Goal: Transaction & Acquisition: Purchase product/service

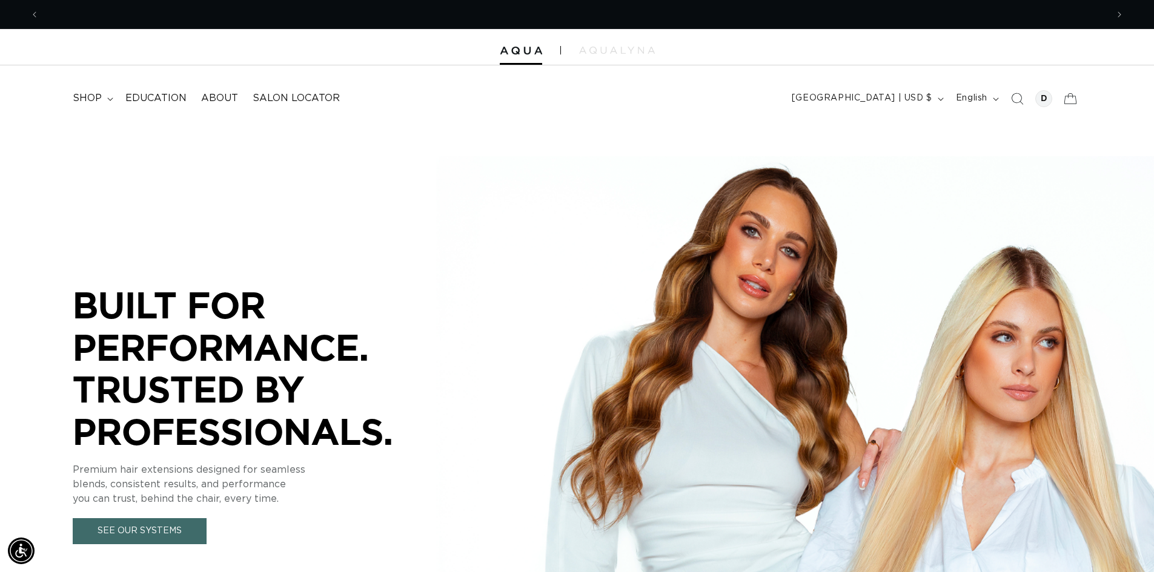
scroll to position [0, 1068]
click at [1023, 96] on icon "Search" at bounding box center [1016, 98] width 13 height 13
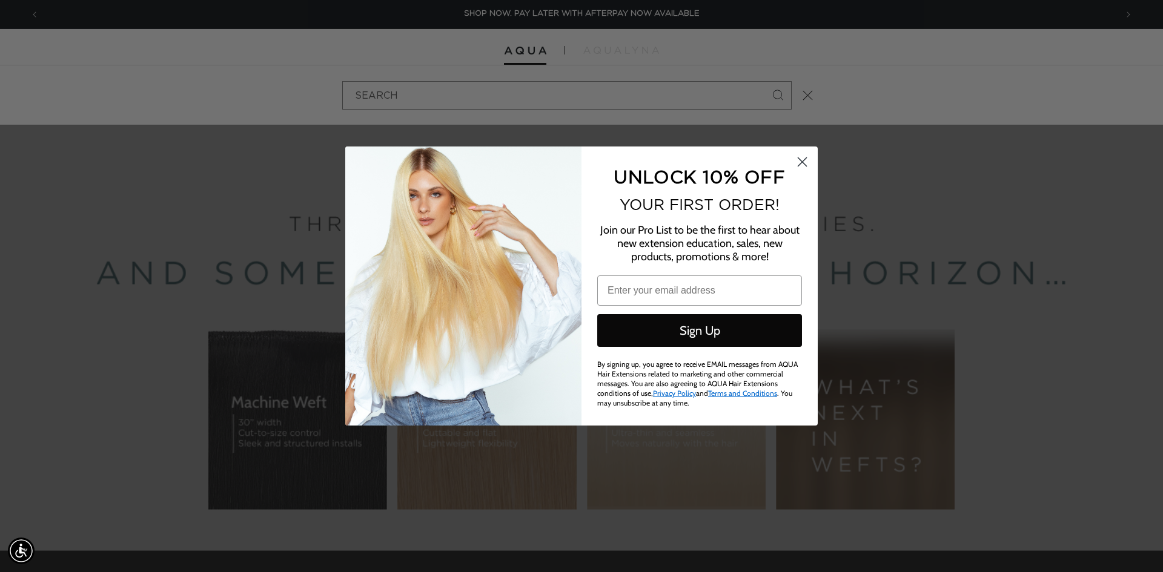
click at [805, 94] on div "Close dialog UNLOCK 10% OFF YOUR FIRST ORDER! Join our Pro List to be the first…" at bounding box center [581, 286] width 1163 height 572
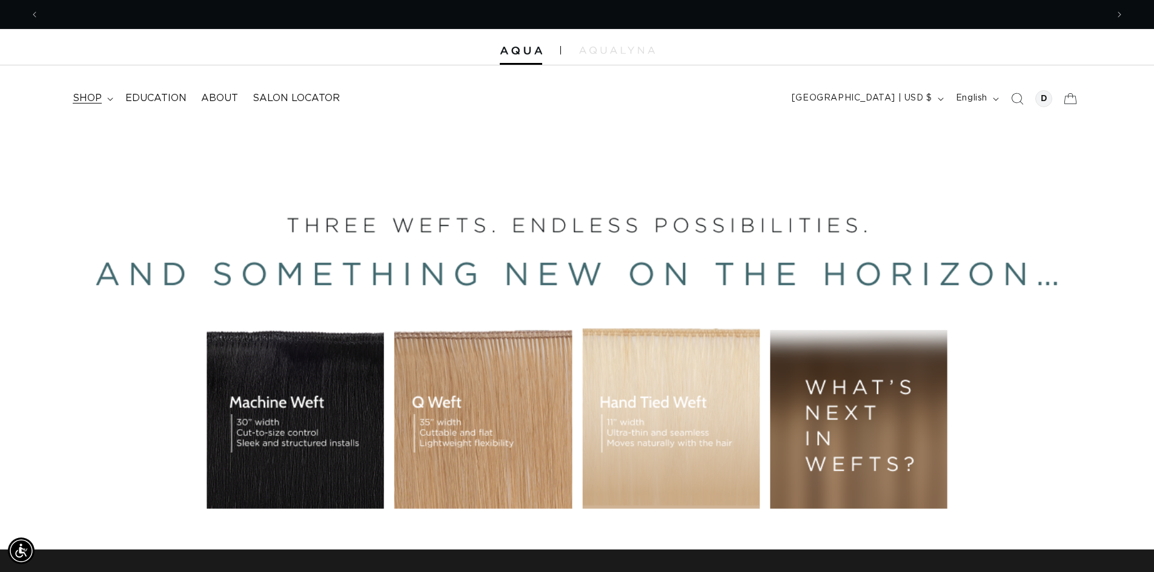
scroll to position [0, 2135]
click at [95, 95] on span "shop" at bounding box center [87, 98] width 29 height 13
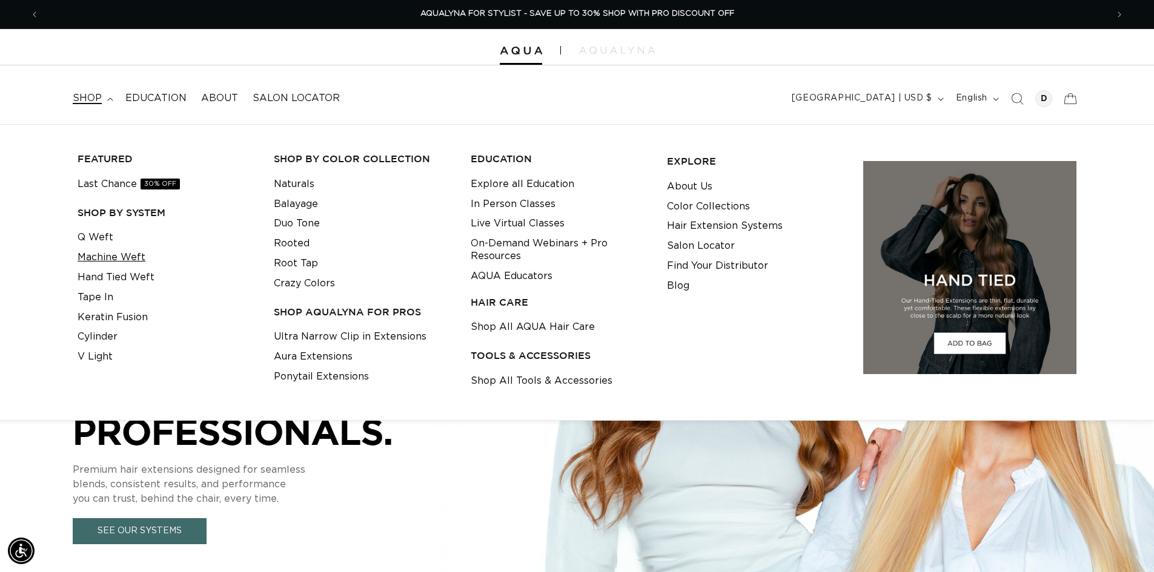
click at [113, 257] on link "Machine Weft" at bounding box center [112, 258] width 68 height 20
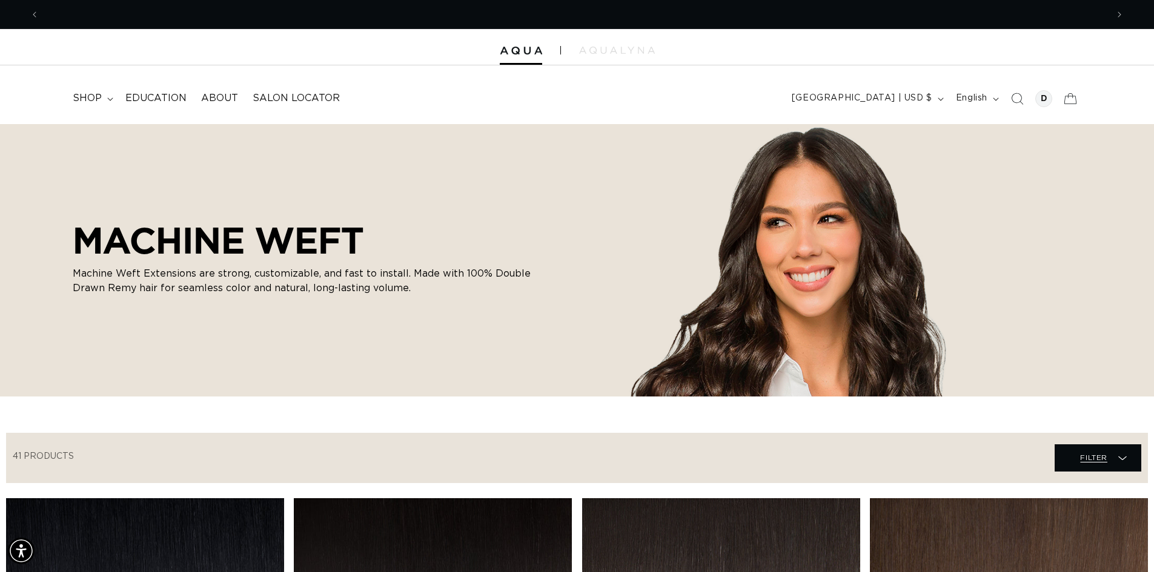
scroll to position [0, 1068]
click at [1113, 449] on span "Filter Filter" at bounding box center [1097, 458] width 87 height 27
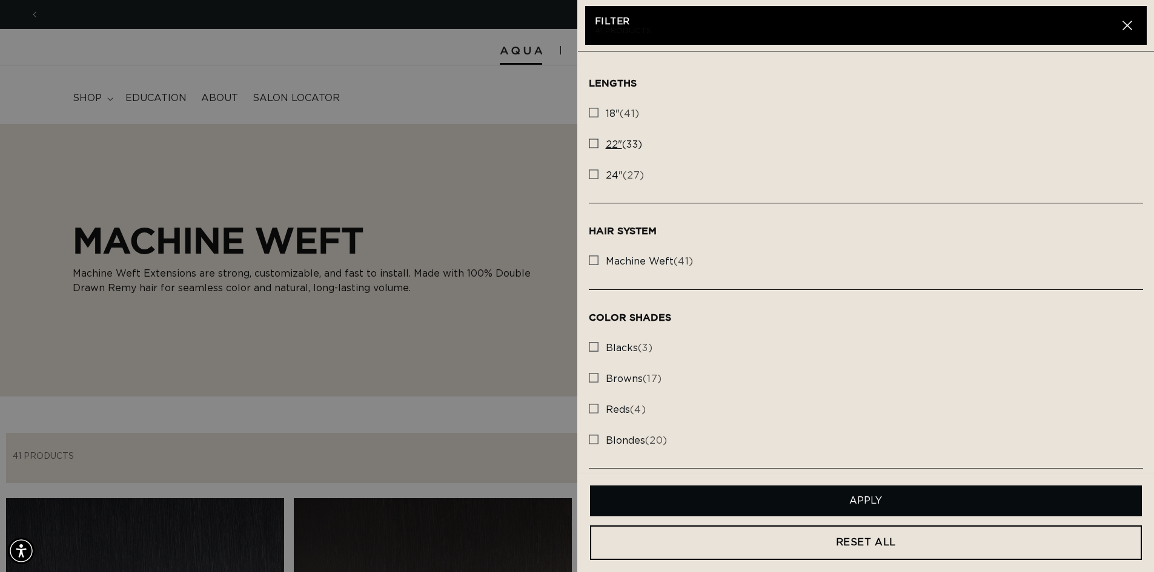
click at [596, 148] on icon at bounding box center [594, 144] width 10 height 10
click at [596, 145] on input "22" (33) 22" (33 products)" at bounding box center [594, 141] width 10 height 10
checkbox input "true"
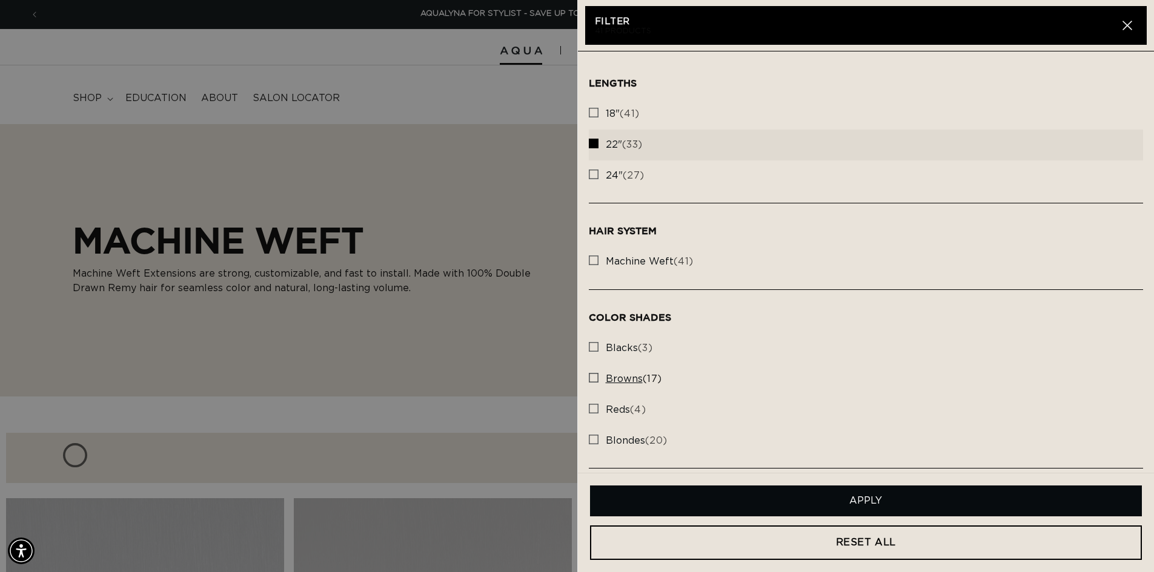
click at [592, 379] on rect at bounding box center [593, 378] width 8 height 8
click at [592, 379] on input "browns (17) browns (17 products)" at bounding box center [594, 375] width 10 height 10
checkbox input "true"
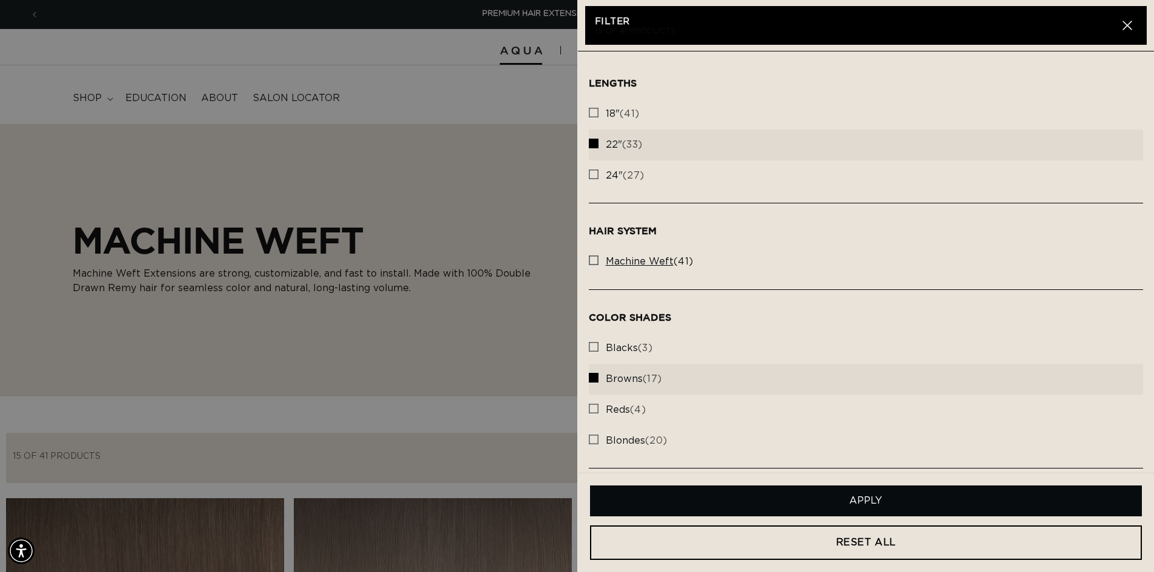
click at [591, 258] on rect at bounding box center [593, 260] width 8 height 8
click at [591, 258] on input "machine weft (41) machine weft (41 products)" at bounding box center [594, 258] width 10 height 10
checkbox input "true"
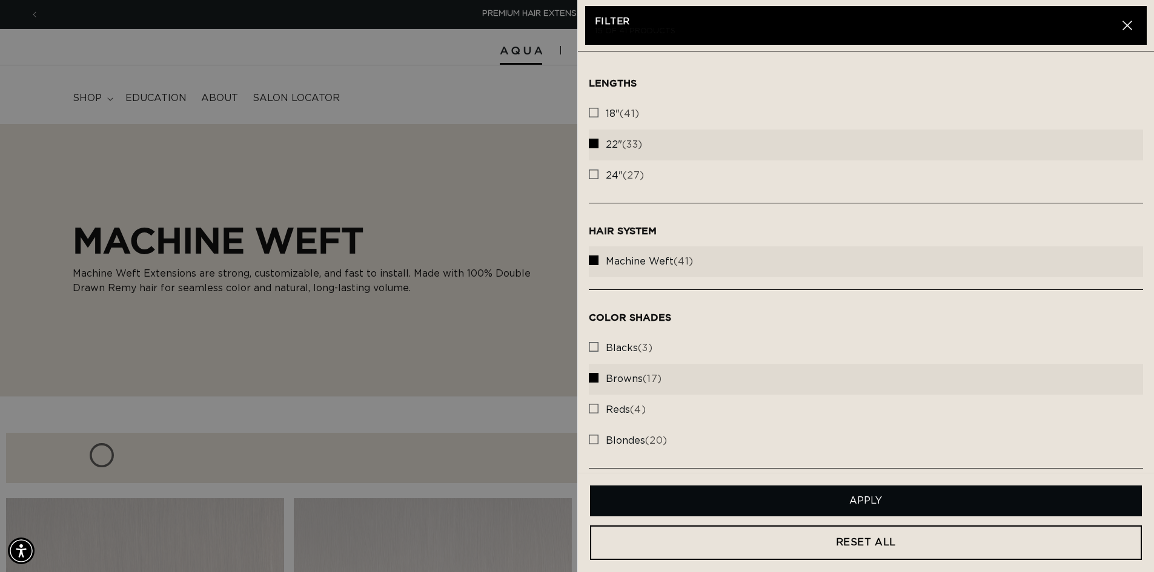
click at [821, 501] on button "Apply" at bounding box center [866, 501] width 552 height 31
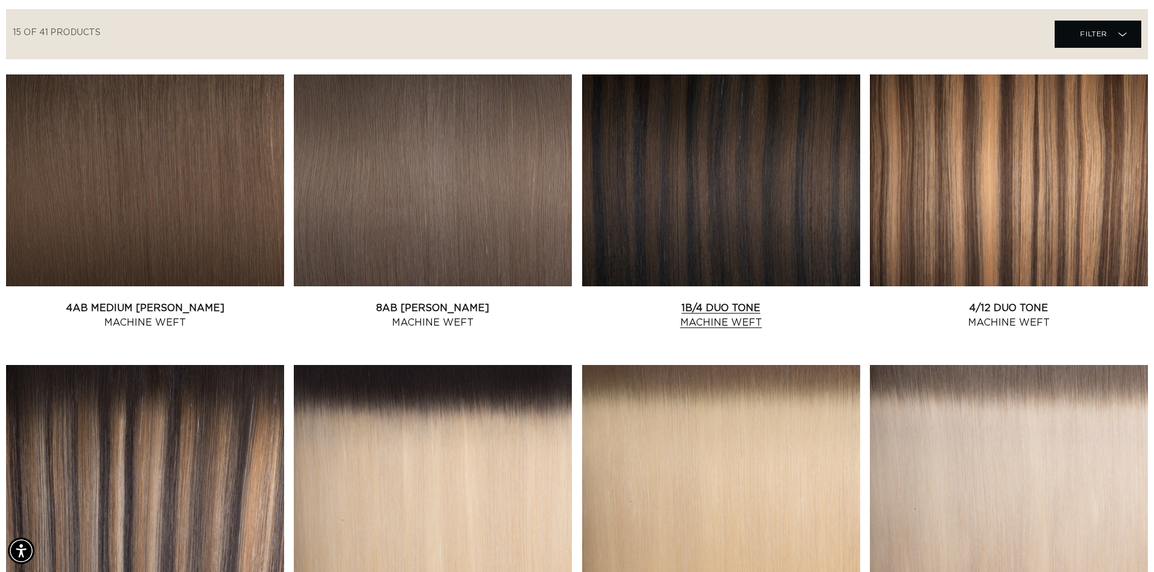
scroll to position [0, 1068]
click at [747, 301] on link "1B/4 Duo Tone Machine Weft" at bounding box center [721, 315] width 278 height 29
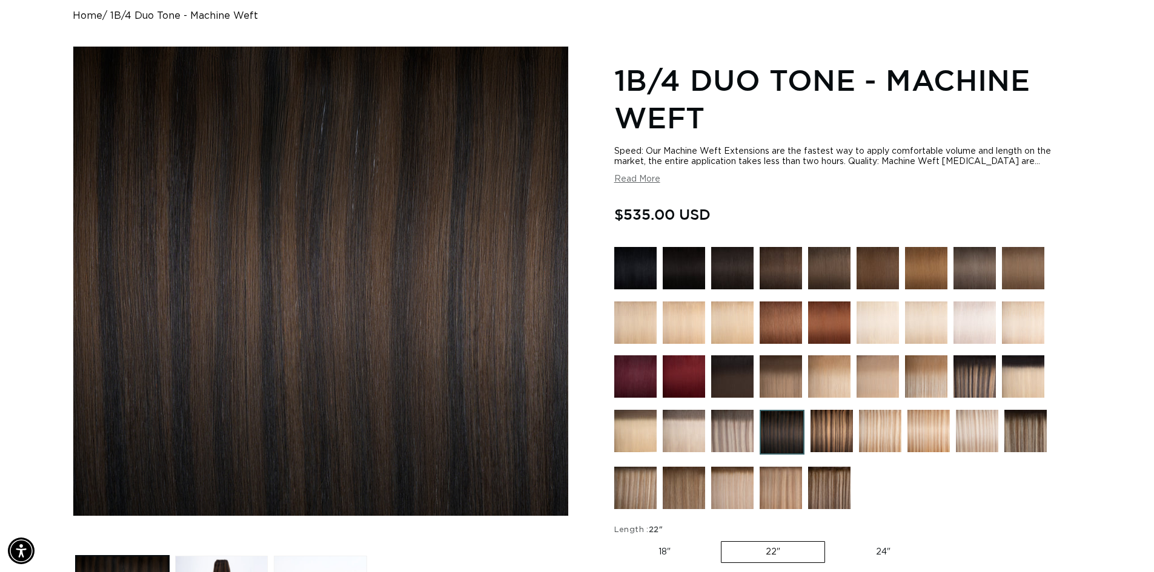
scroll to position [0, 1068]
click at [815, 484] on img at bounding box center [829, 488] width 42 height 42
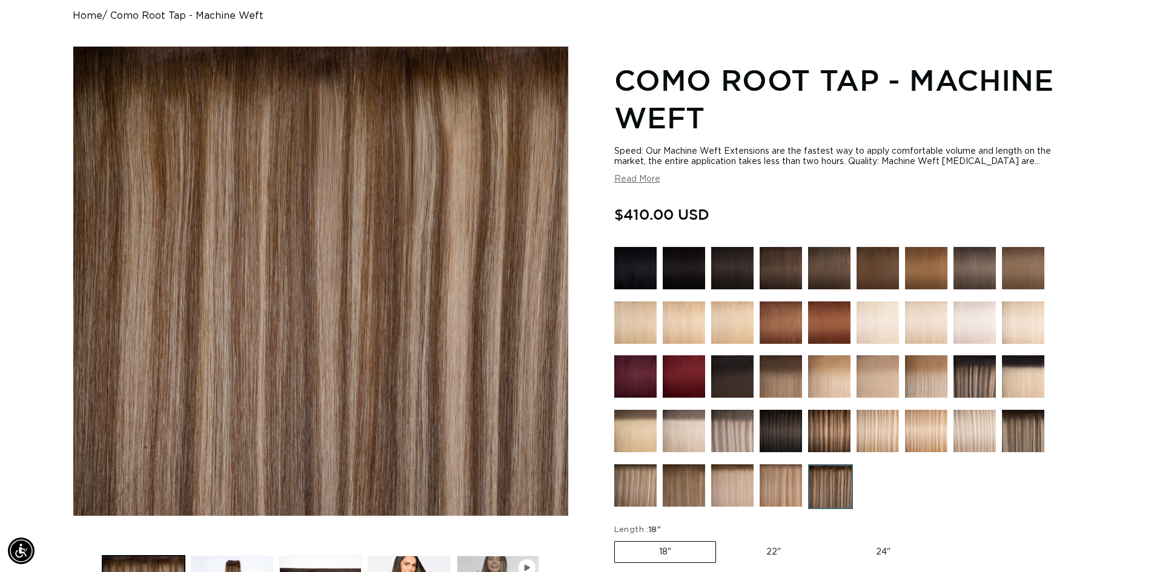
scroll to position [0, 2135]
click at [832, 487] on img at bounding box center [830, 487] width 45 height 45
click at [774, 368] on img at bounding box center [780, 376] width 42 height 42
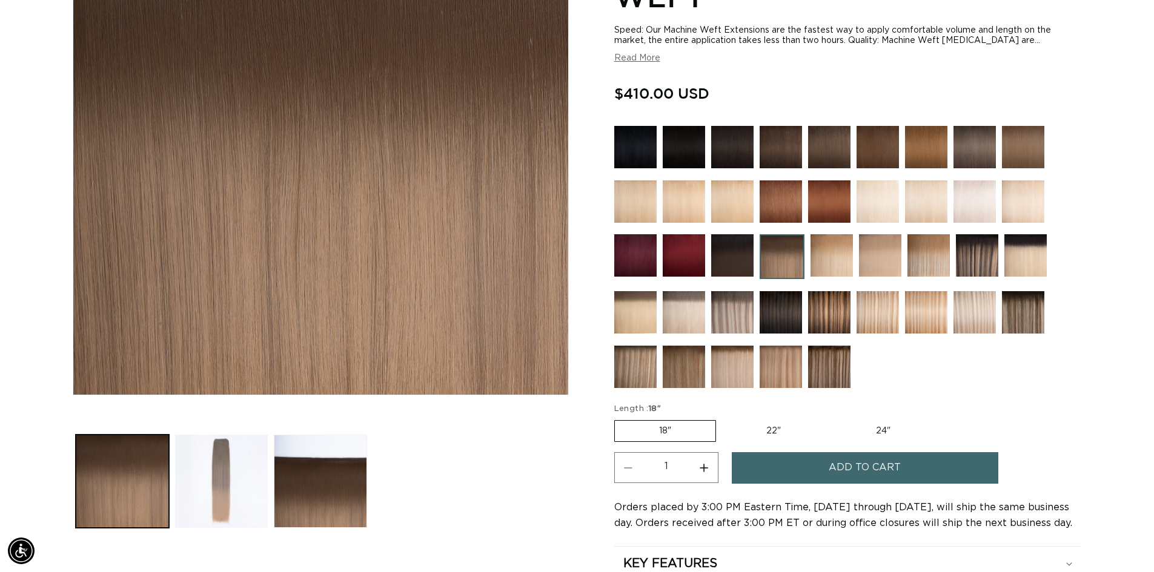
click at [232, 495] on button "Load image 2 in gallery view" at bounding box center [221, 481] width 93 height 93
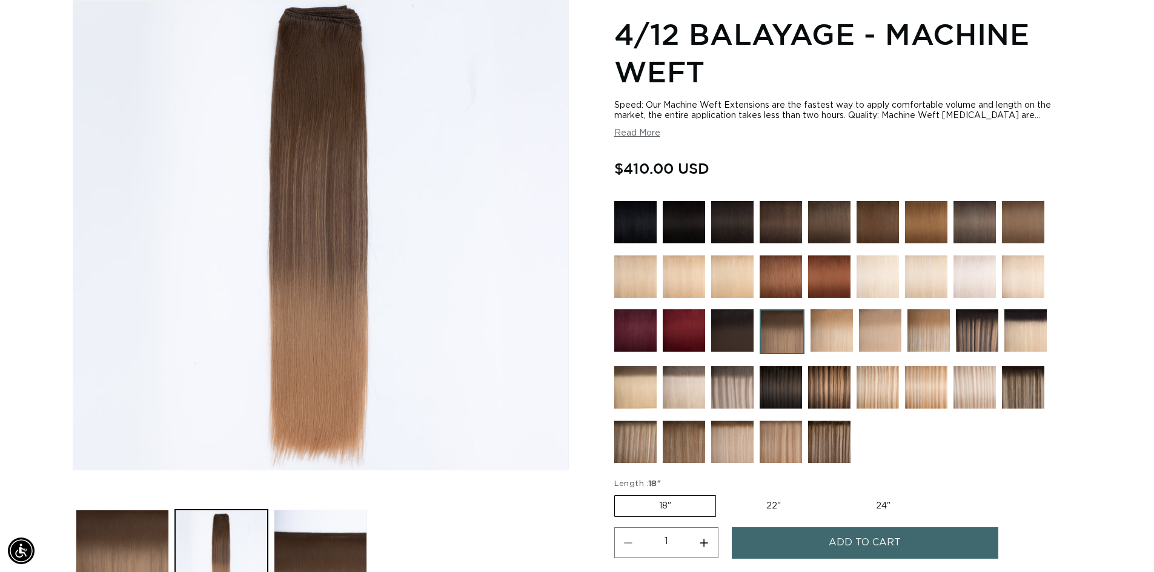
click at [834, 377] on img at bounding box center [829, 387] width 42 height 42
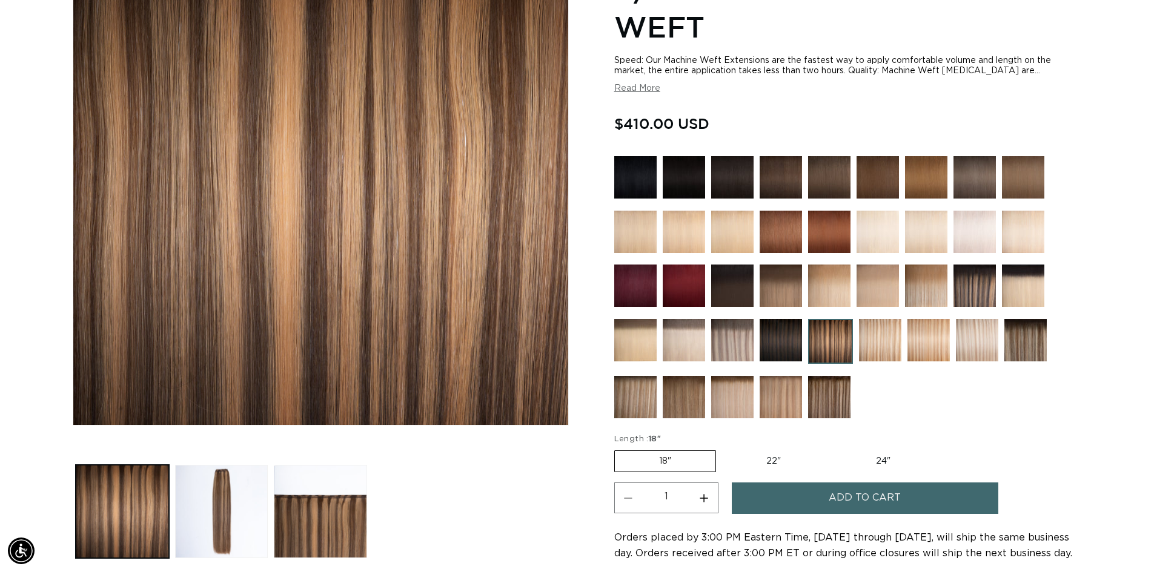
scroll to position [242, 0]
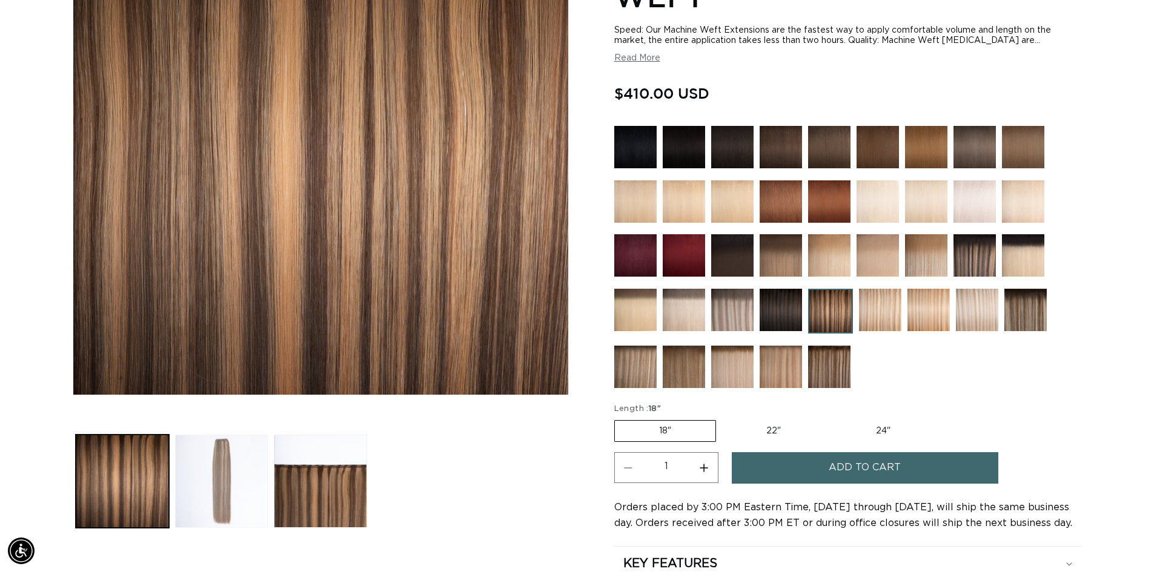
click at [236, 452] on button "Load image 2 in gallery view" at bounding box center [221, 481] width 93 height 93
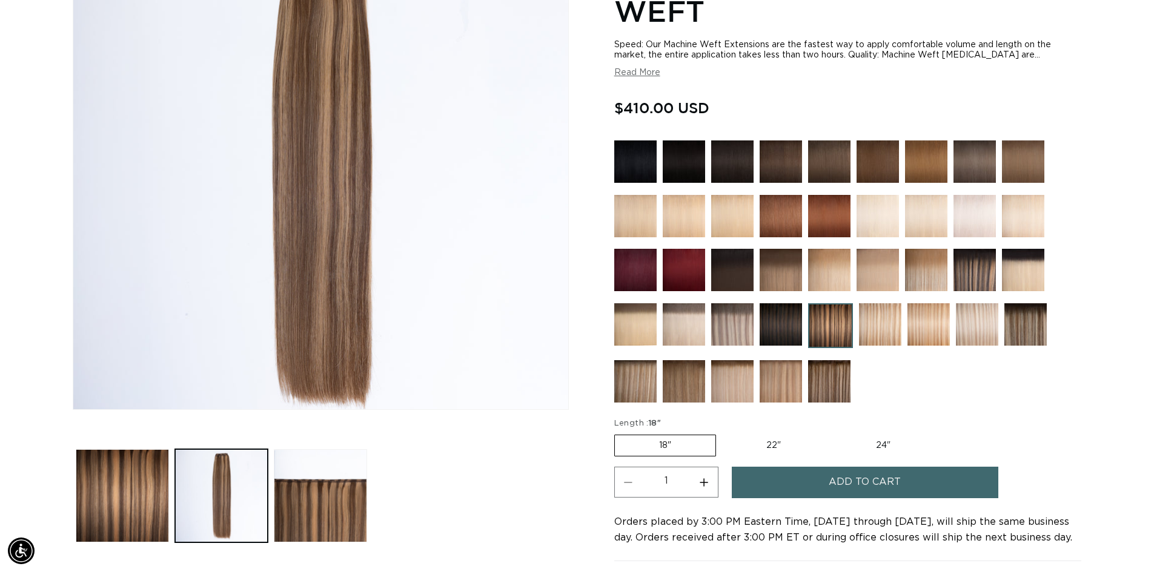
scroll to position [0, 0]
click at [351, 518] on button "Load image 3 in gallery view" at bounding box center [320, 495] width 93 height 93
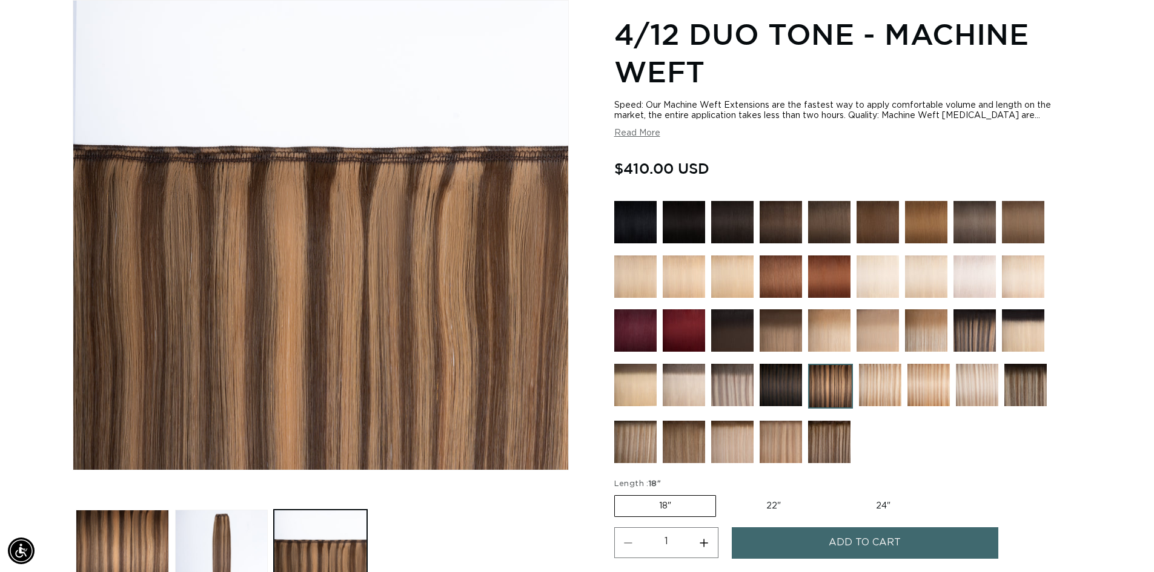
scroll to position [0, 2135]
click at [780, 379] on img at bounding box center [780, 385] width 42 height 42
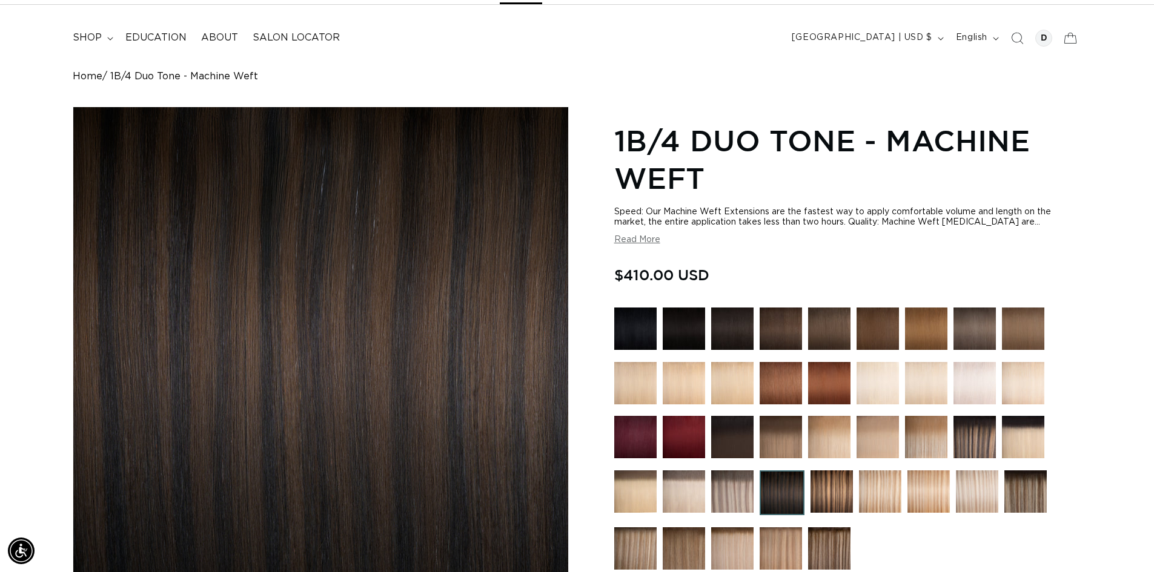
click at [692, 485] on img at bounding box center [684, 492] width 42 height 42
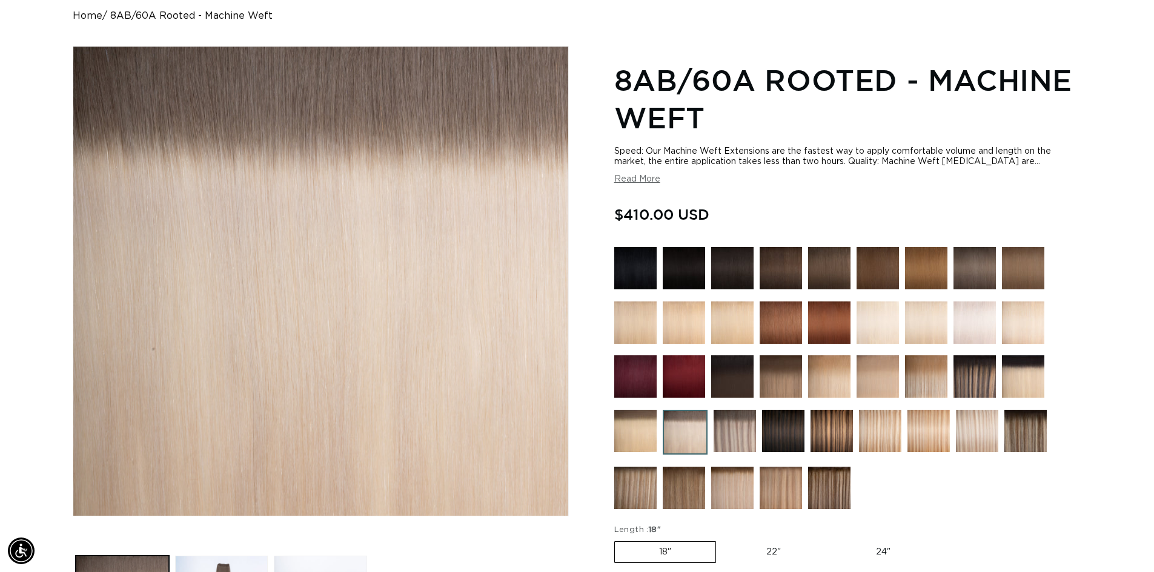
scroll to position [0, 1068]
click at [649, 378] on img at bounding box center [635, 376] width 42 height 42
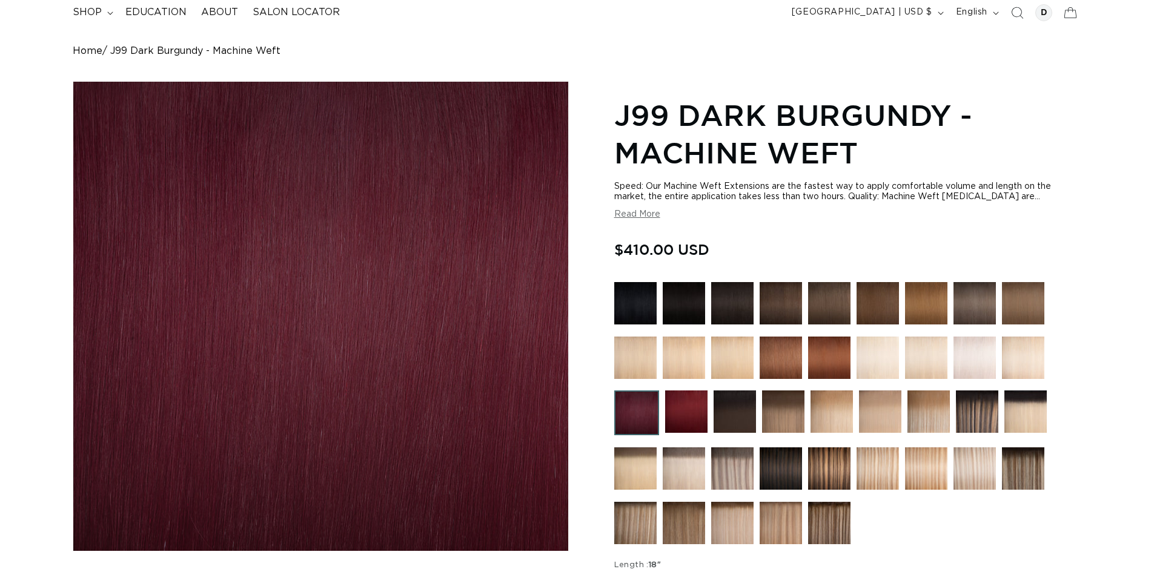
scroll to position [121, 0]
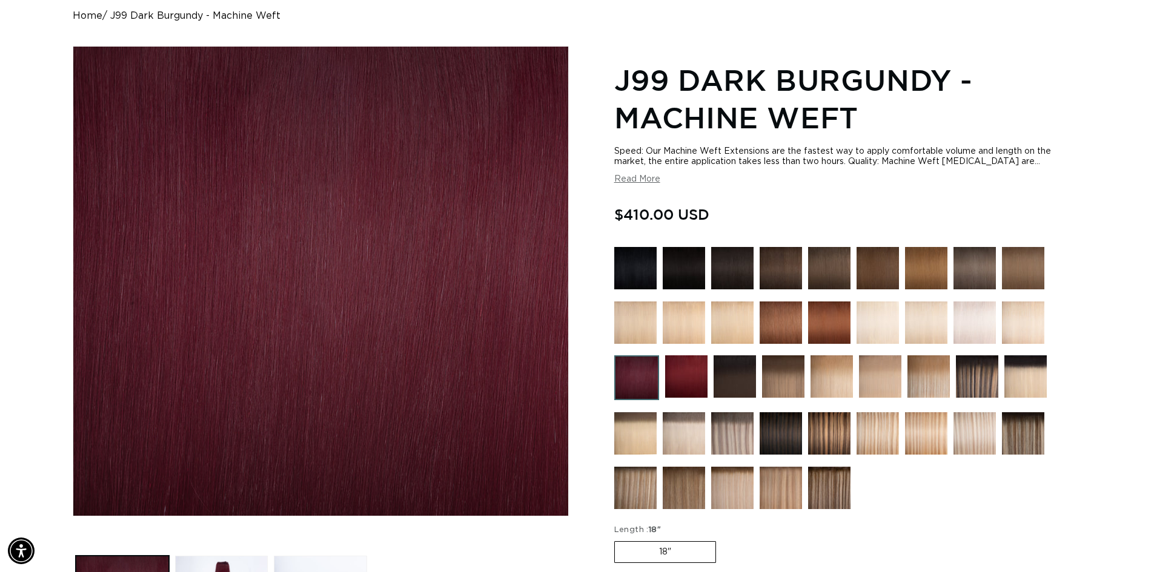
click at [743, 366] on img at bounding box center [734, 376] width 42 height 42
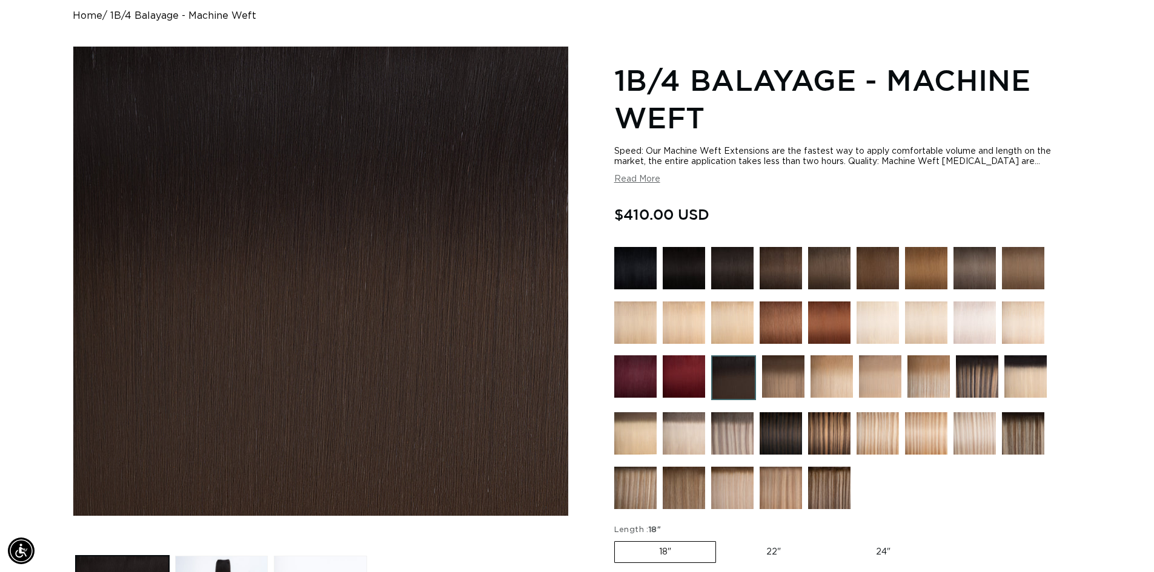
click at [783, 426] on img at bounding box center [780, 433] width 42 height 42
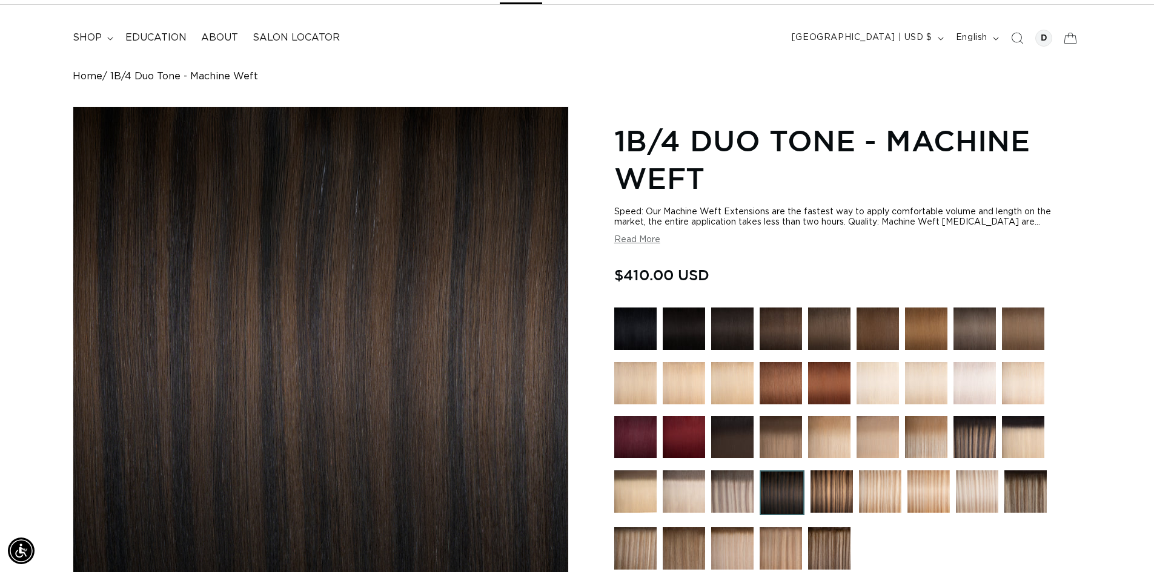
scroll to position [0, 2135]
click at [825, 552] on img at bounding box center [829, 548] width 42 height 42
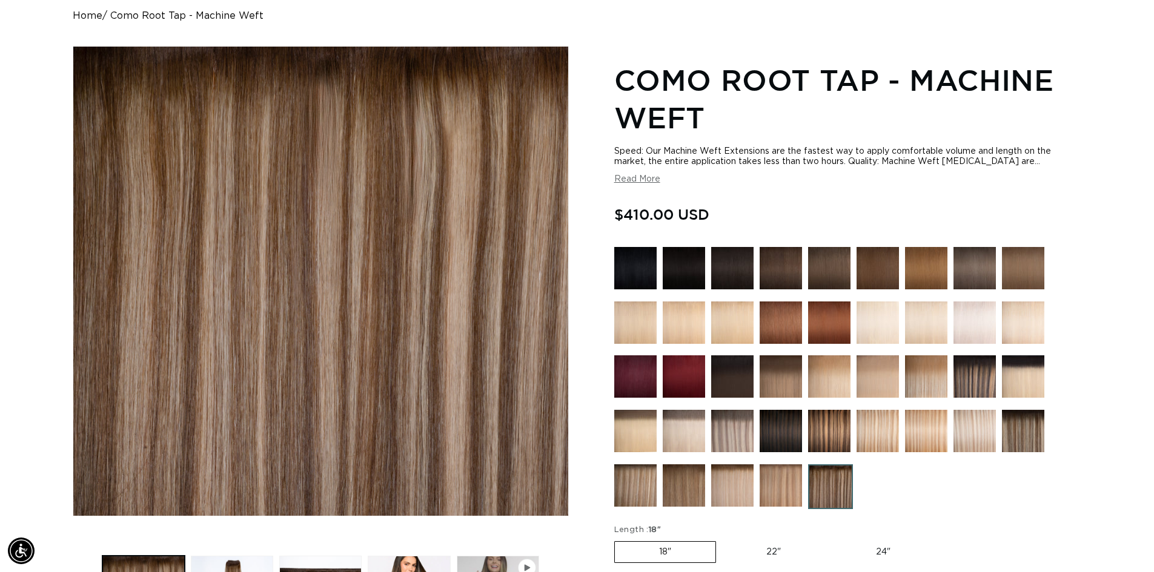
scroll to position [0, 1068]
click at [815, 425] on img at bounding box center [829, 431] width 42 height 42
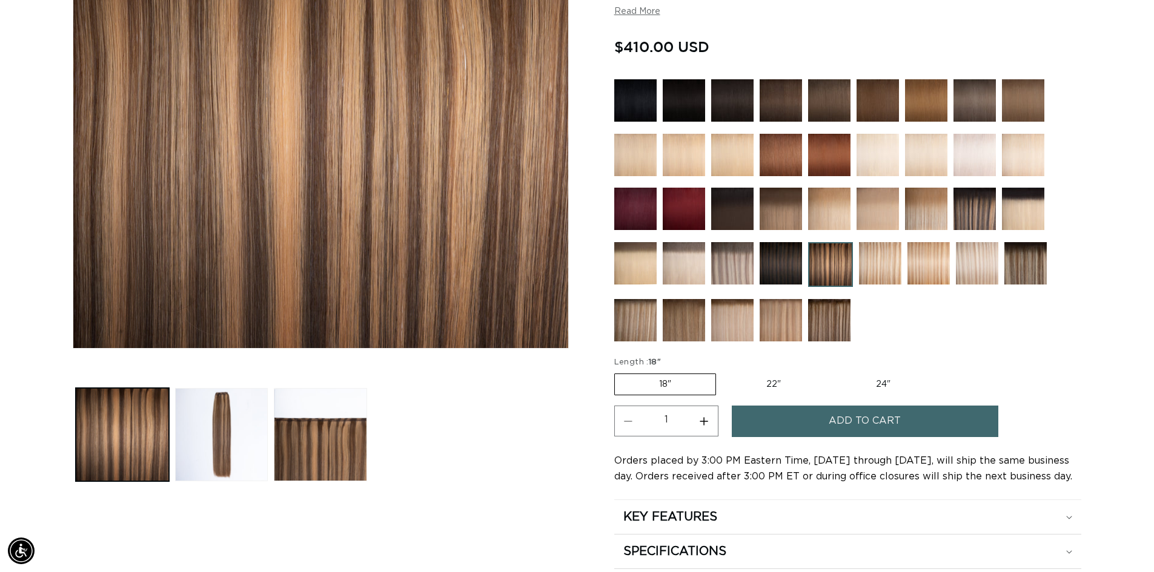
scroll to position [303, 0]
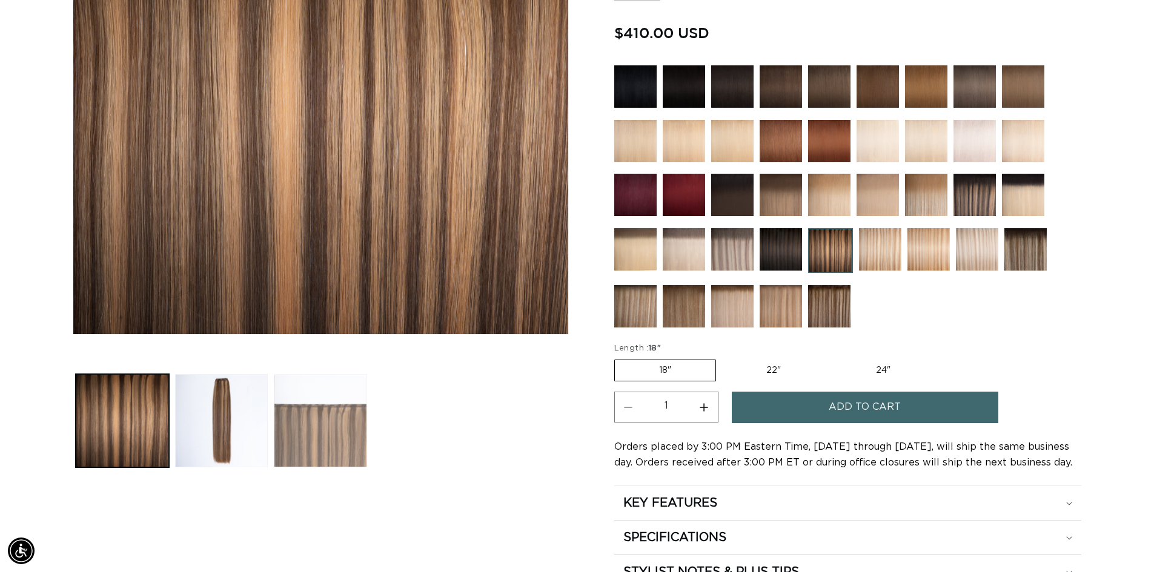
click at [332, 438] on button "Load image 3 in gallery view" at bounding box center [320, 420] width 93 height 93
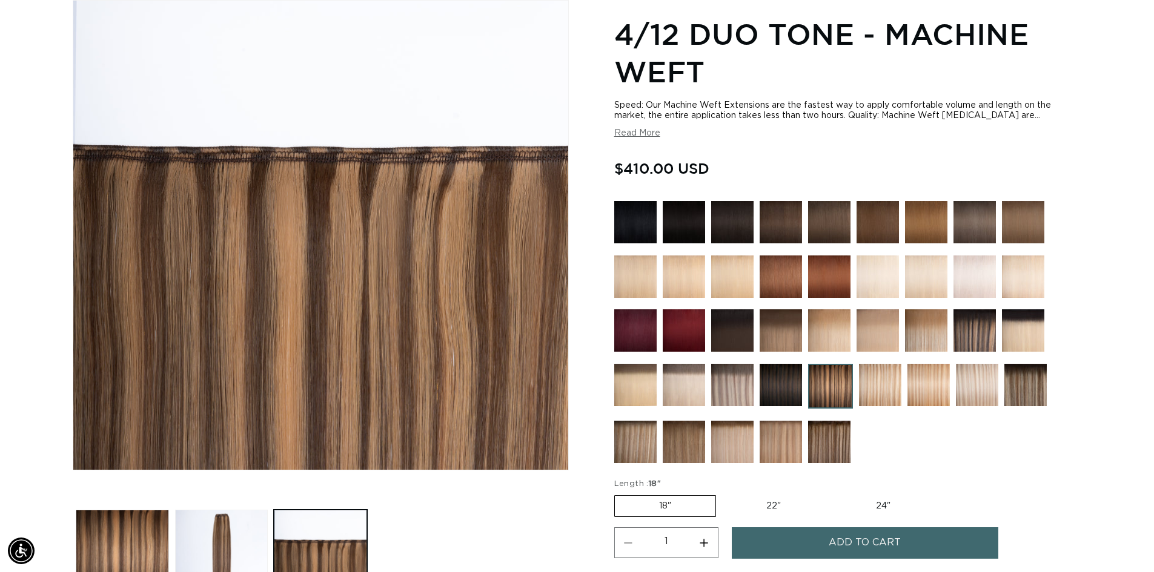
scroll to position [0, 2135]
click at [790, 377] on img at bounding box center [780, 385] width 42 height 42
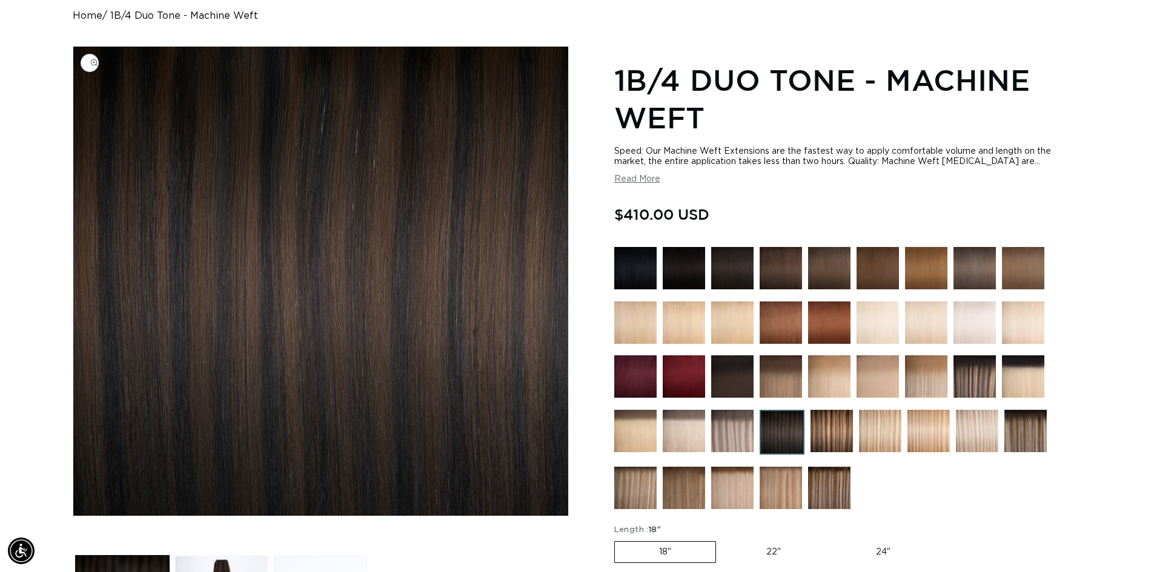
scroll to position [0, 1068]
click at [762, 550] on label "22" Variant sold out or unavailable" at bounding box center [773, 552] width 103 height 21
click at [723, 540] on input "22" Variant sold out or unavailable" at bounding box center [722, 539] width 1 height 1
radio input "true"
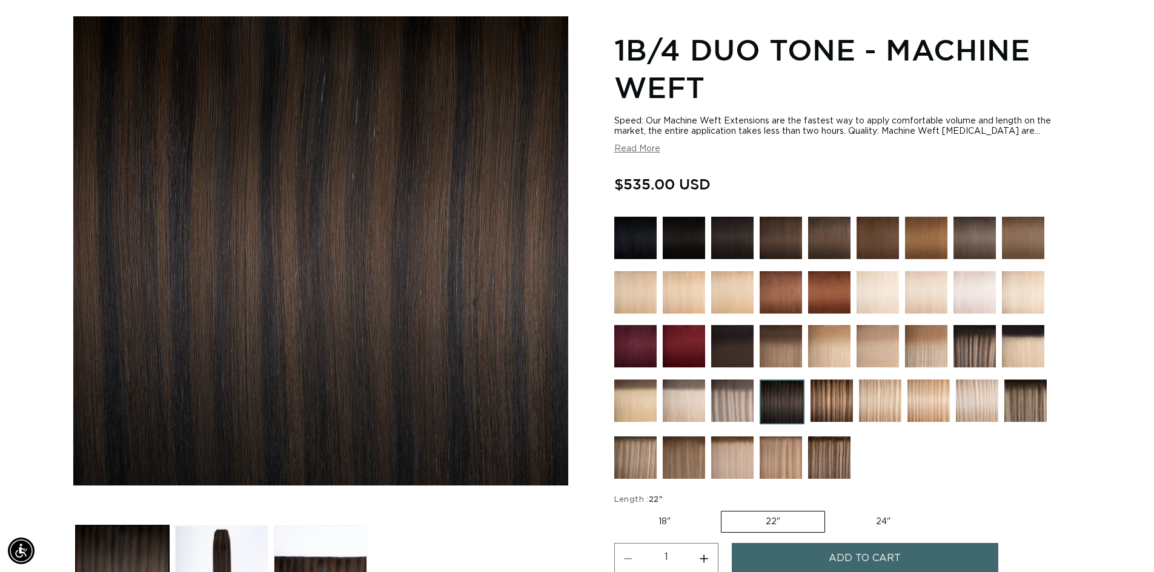
scroll to position [0, 1068]
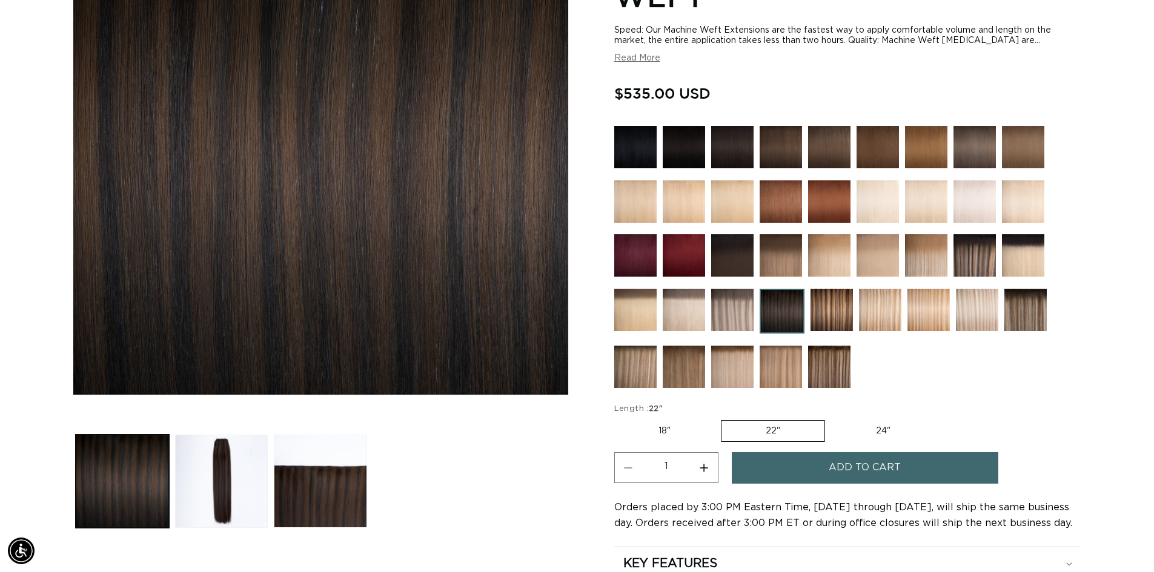
click at [685, 433] on label "18" Variant sold out or unavailable" at bounding box center [664, 431] width 101 height 21
click at [618, 418] on input "18" Variant sold out or unavailable" at bounding box center [617, 418] width 1 height 1
radio input "true"
click at [766, 429] on label "22" Variant sold out or unavailable" at bounding box center [773, 431] width 103 height 21
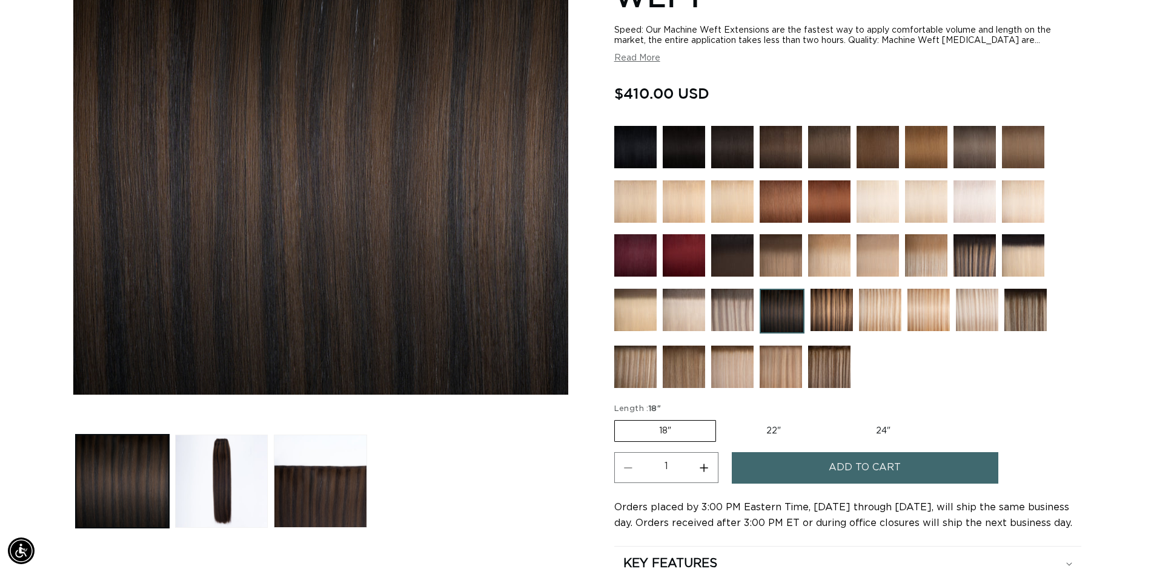
click at [723, 418] on input "22" Variant sold out or unavailable" at bounding box center [722, 418] width 1 height 1
radio input "true"
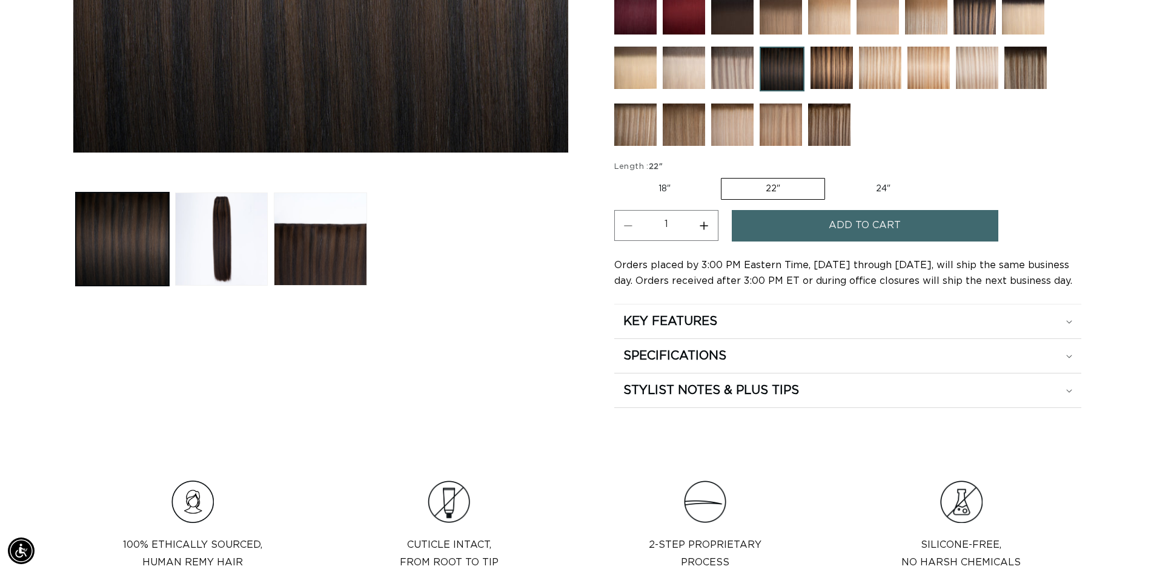
scroll to position [0, 2135]
click at [721, 392] on h2 "STYLIST NOTES & PLUS TIPS" at bounding box center [711, 391] width 176 height 16
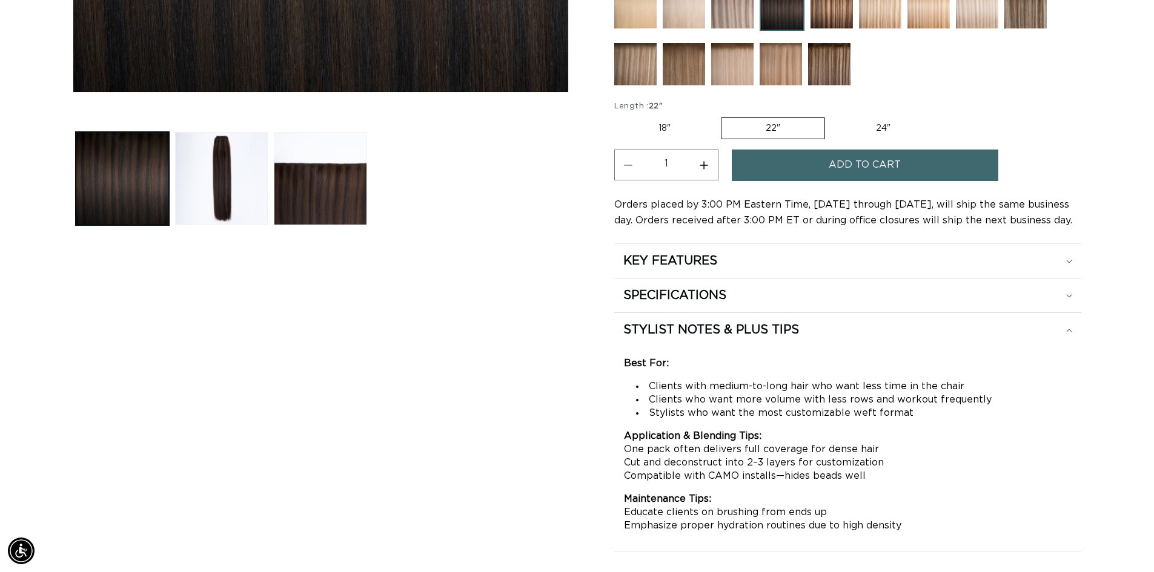
scroll to position [0, 1068]
